Goal: Find specific fact

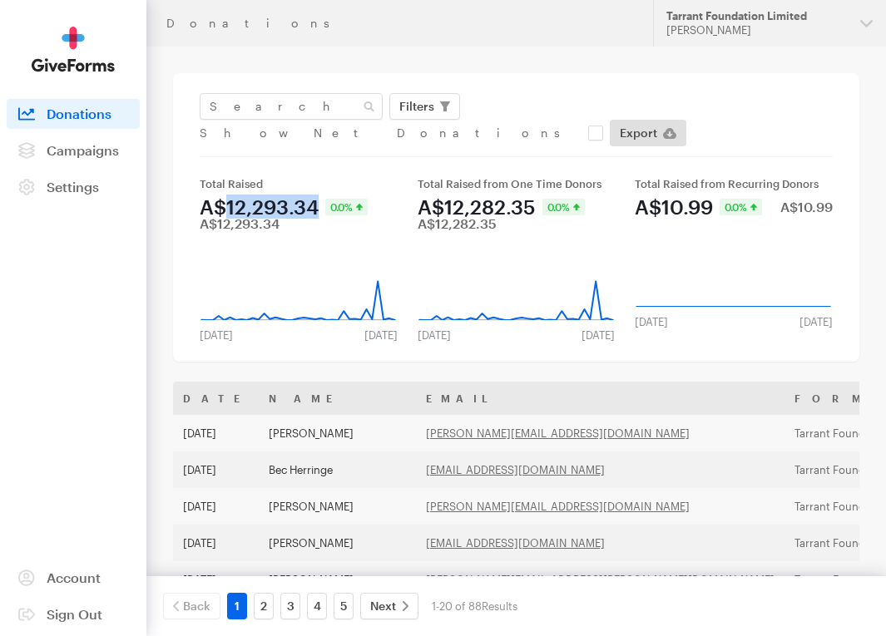
drag, startPoint x: 316, startPoint y: 178, endPoint x: 220, endPoint y: 178, distance: 95.6
click at [220, 197] on div "A$12,293.34" at bounding box center [259, 207] width 119 height 20
drag, startPoint x: 215, startPoint y: 178, endPoint x: 317, endPoint y: 179, distance: 101.4
click at [317, 197] on div "A$12,293.34" at bounding box center [259, 207] width 119 height 20
copy div "$12,293.34"
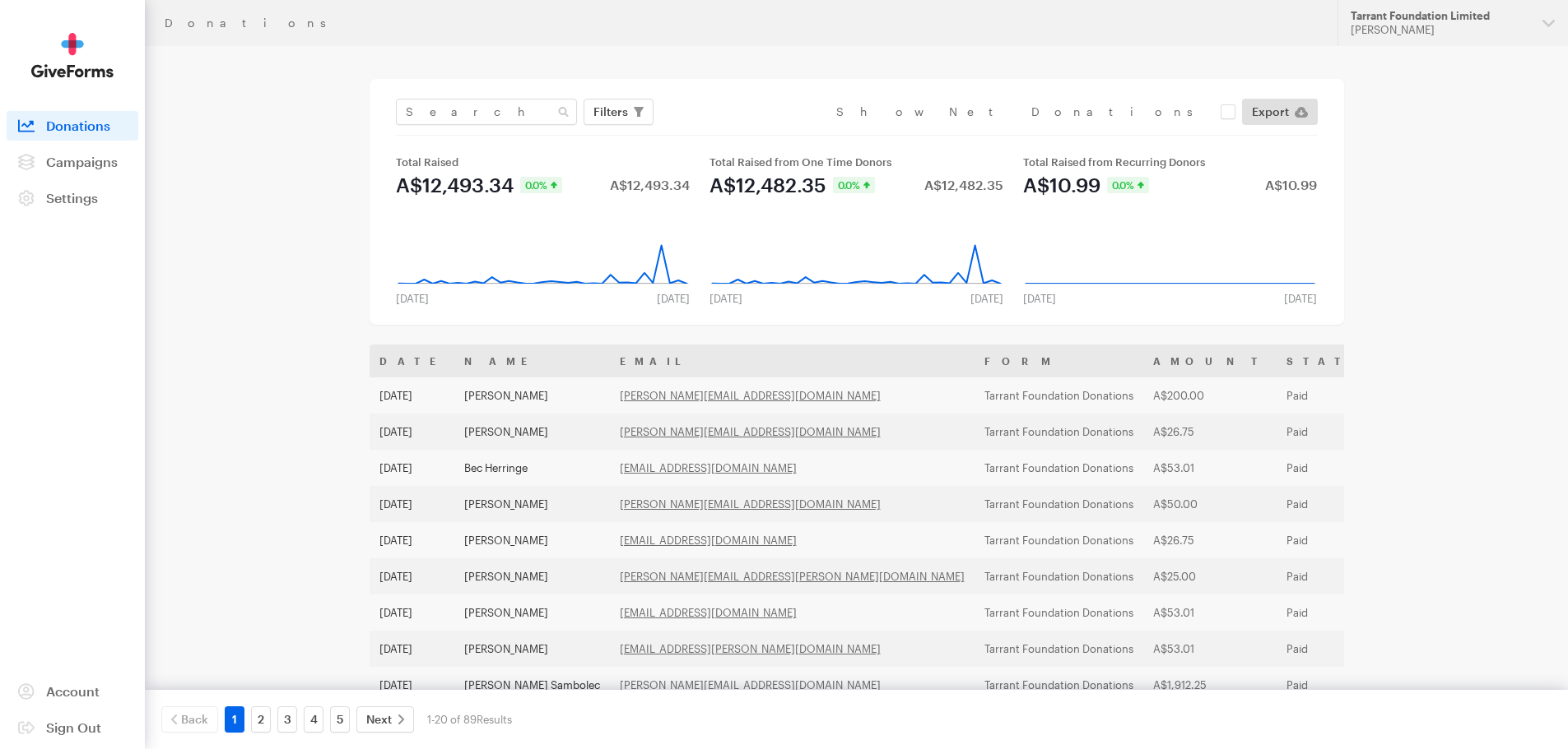
click at [1477, 188] on div "Donations Updates Support Tarrant Foundation Limited [PERSON_NAME] Organization…" at bounding box center [784, 598] width 1568 height 1195
click at [335, 42] on header "Donations Updates Support Tarrant Foundation Limited [PERSON_NAME] Organization…" at bounding box center [856, 23] width 1423 height 47
